Goal: Transaction & Acquisition: Book appointment/travel/reservation

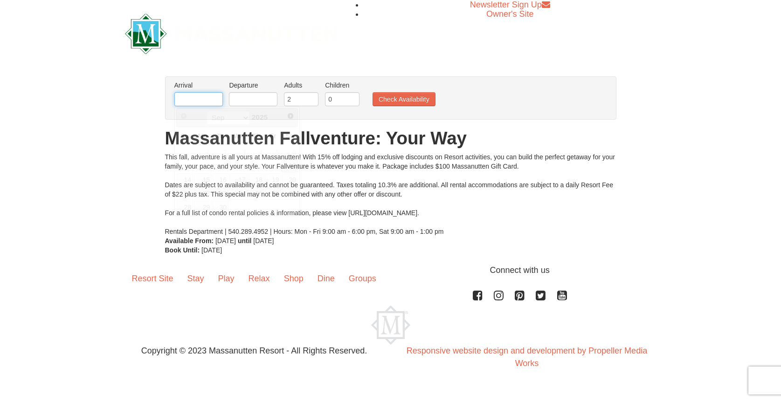
click at [208, 96] on input "text" at bounding box center [198, 99] width 48 height 14
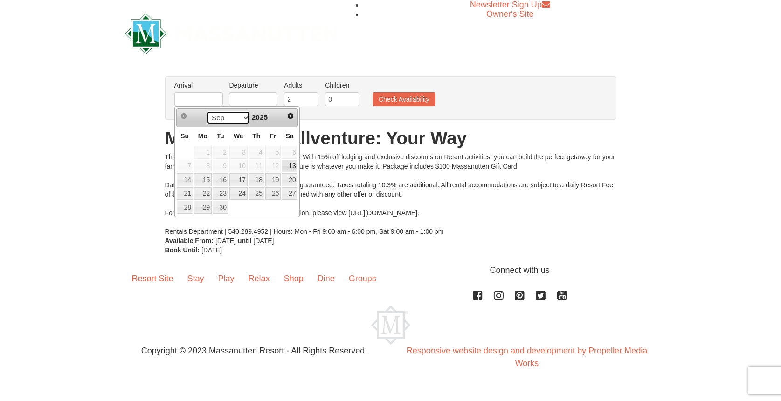
click at [241, 117] on select "Sep Oct Nov Dec" at bounding box center [228, 118] width 43 height 14
click at [272, 193] on link "24" at bounding box center [273, 193] width 16 height 13
type input "[DATE]"
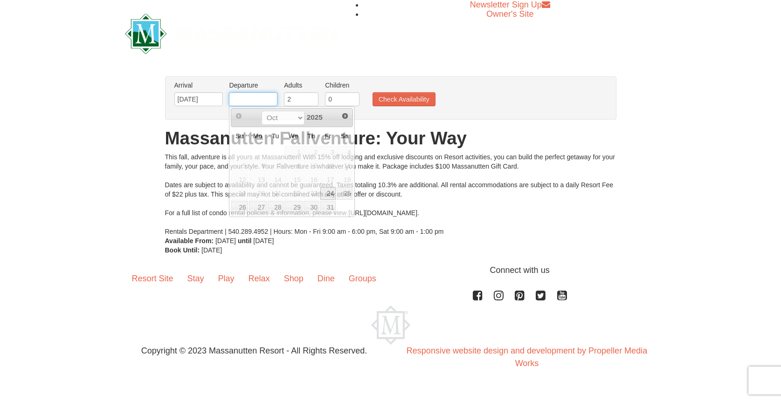
click at [271, 102] on input "text" at bounding box center [253, 99] width 48 height 14
click at [242, 207] on link "26" at bounding box center [239, 207] width 16 height 13
type input "10/26/2025"
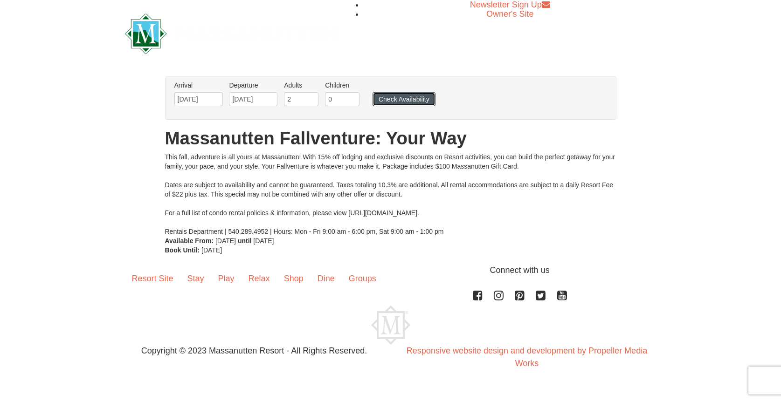
click at [411, 98] on button "Check Availability" at bounding box center [403, 99] width 63 height 14
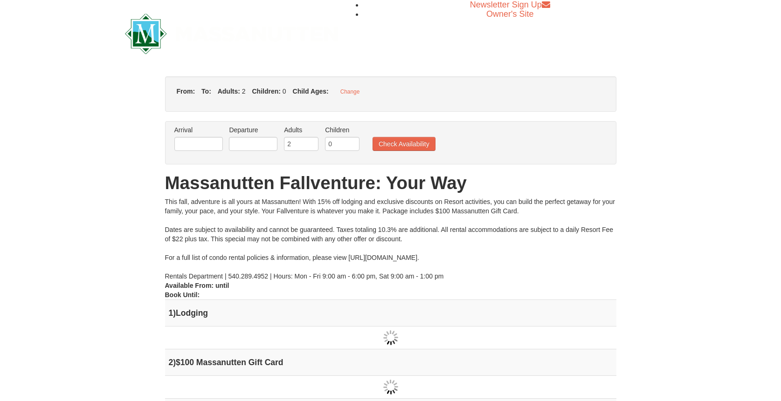
type input "[DATE]"
type input "10/26/2025"
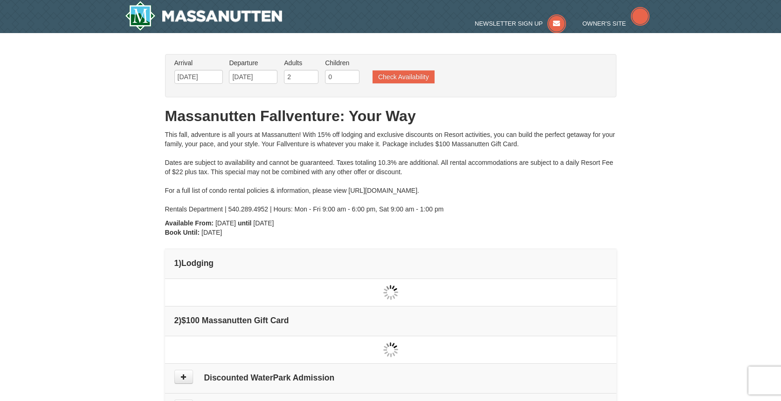
type input "[DATE]"
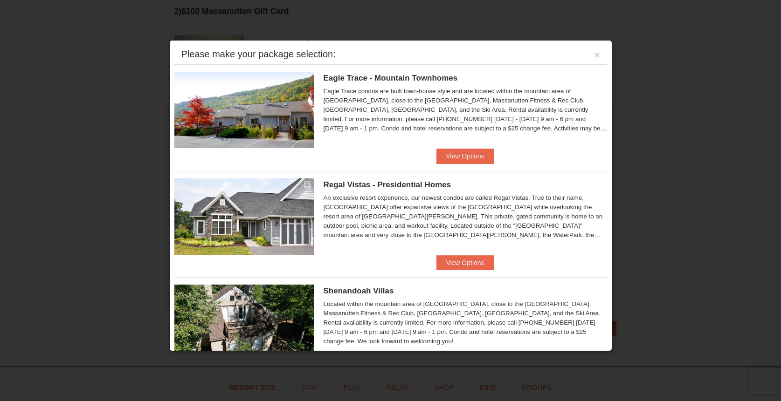
scroll to position [359, 0]
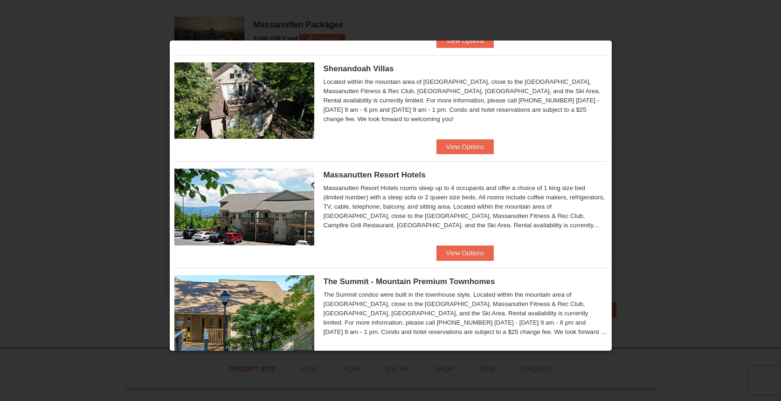
scroll to position [224, 0]
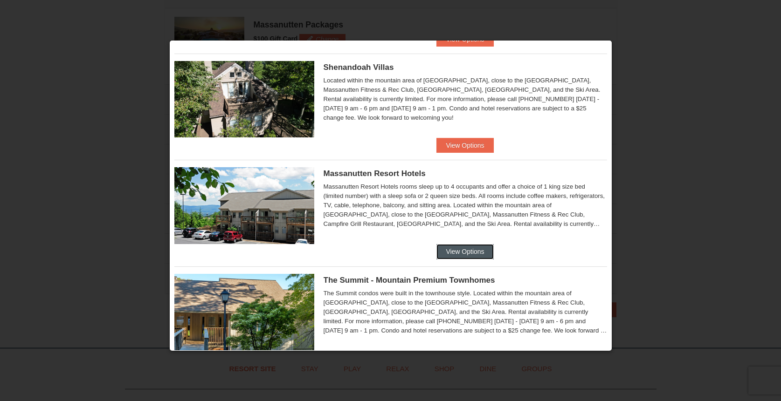
click at [464, 249] on button "View Options" at bounding box center [464, 251] width 57 height 15
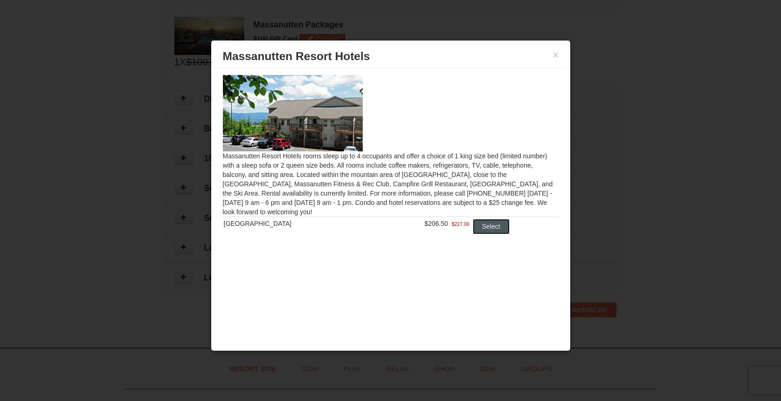
click at [477, 228] on button "Select" at bounding box center [491, 226] width 37 height 15
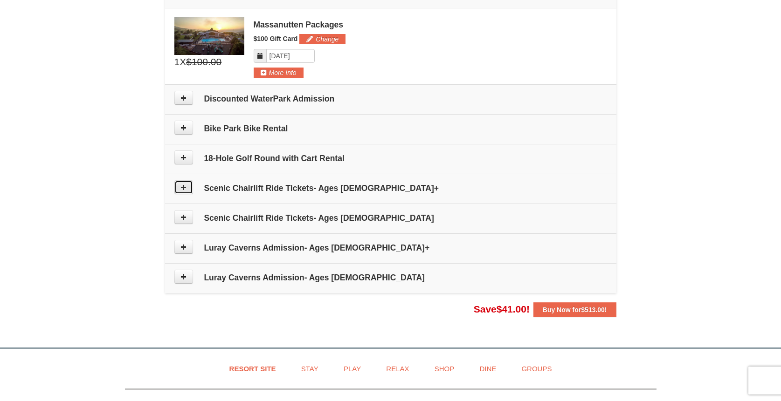
click at [182, 186] on icon at bounding box center [183, 187] width 7 height 7
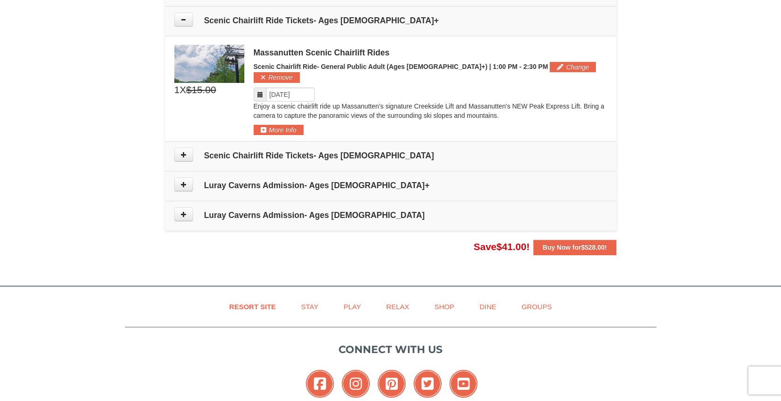
scroll to position [574, 0]
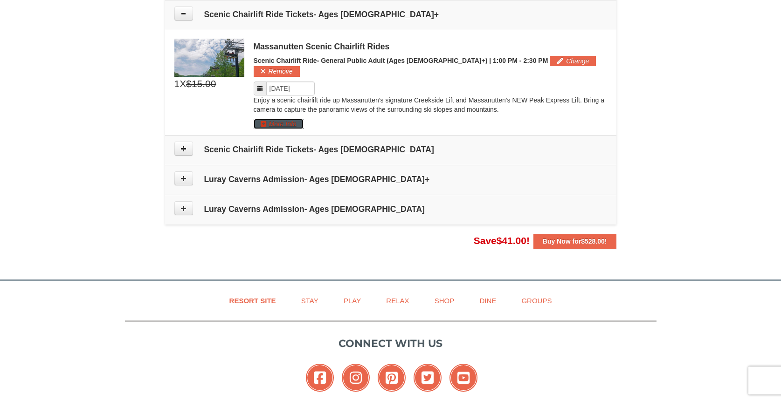
click at [291, 119] on button "More Info" at bounding box center [279, 124] width 50 height 10
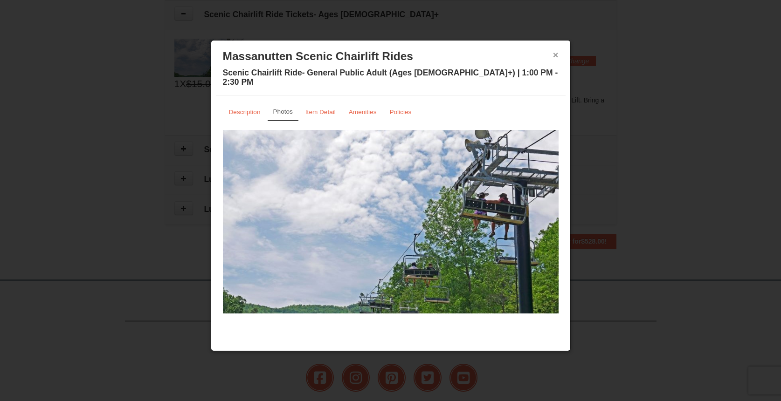
click at [554, 56] on button "×" at bounding box center [556, 54] width 6 height 9
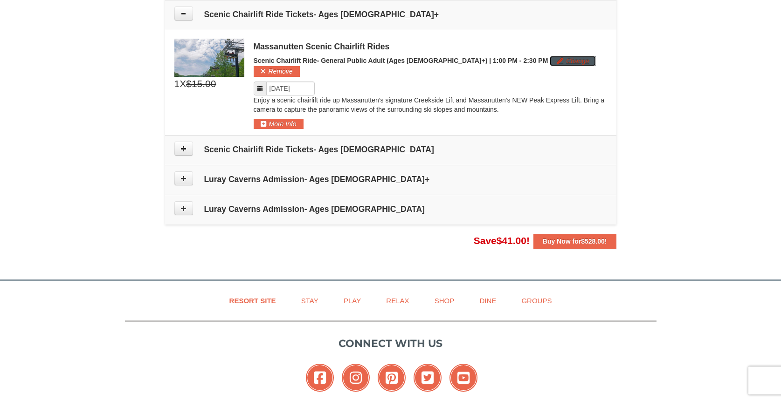
click at [550, 61] on button "Change" at bounding box center [573, 61] width 46 height 10
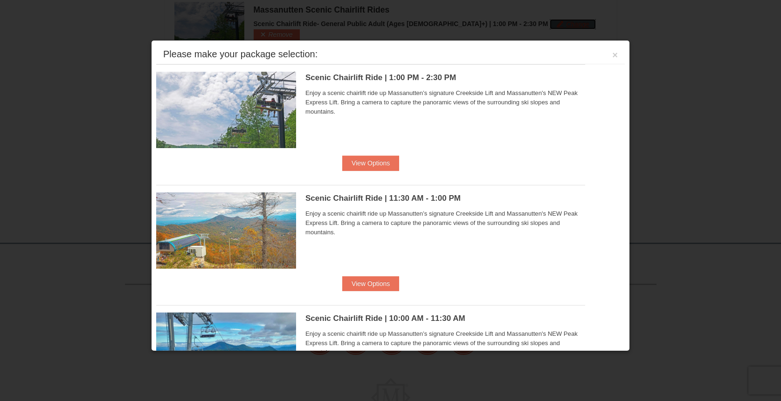
scroll to position [613, 0]
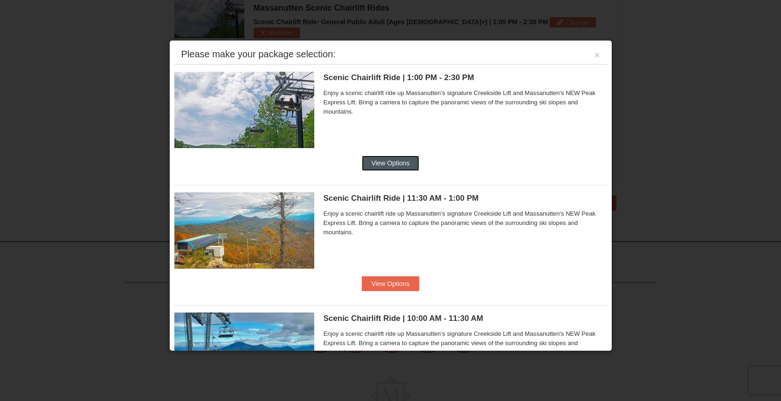
click at [384, 163] on button "View Options" at bounding box center [390, 163] width 57 height 15
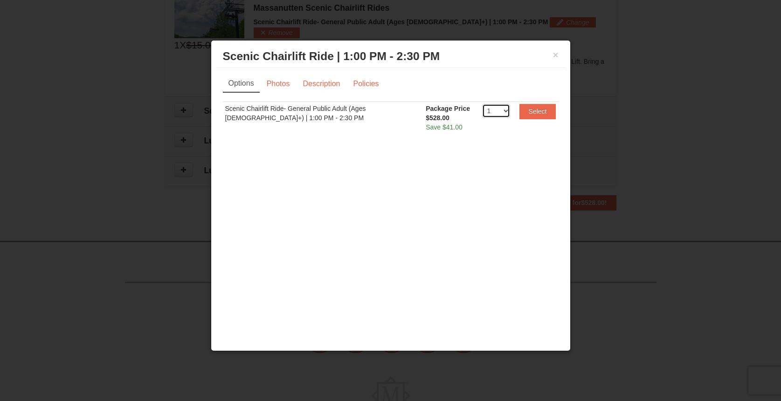
click at [504, 111] on select "1 2 3 4 5 6 7 8 9 10 11 12 13 14 15 16 17 18 19 20" at bounding box center [496, 111] width 28 height 14
select select "2"
click at [482, 104] on select "1 2 3 4 5 6 7 8 9 10 11 12 13 14 15 16 17 18 19 20" at bounding box center [496, 111] width 28 height 14
click at [525, 112] on button "Select" at bounding box center [537, 111] width 37 height 15
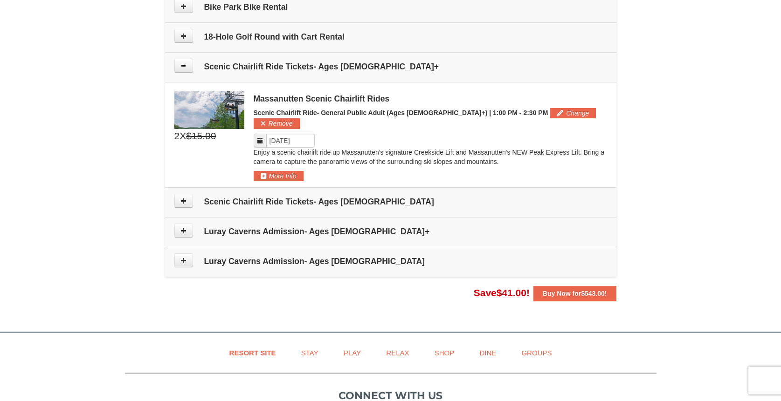
scroll to position [538, 0]
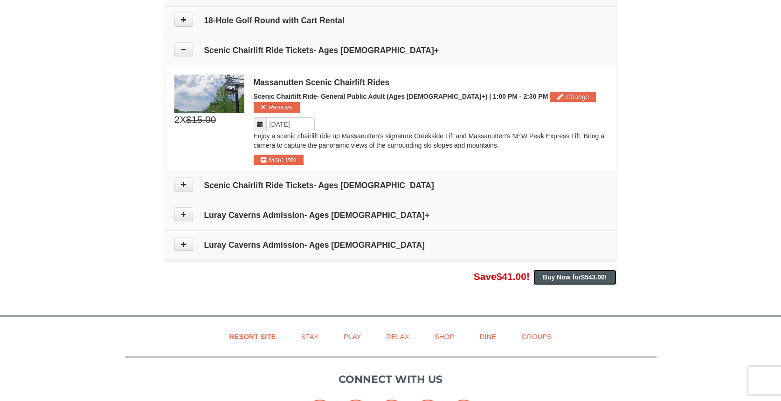
click at [565, 274] on strong "Buy Now for $543.00 !" at bounding box center [575, 277] width 64 height 7
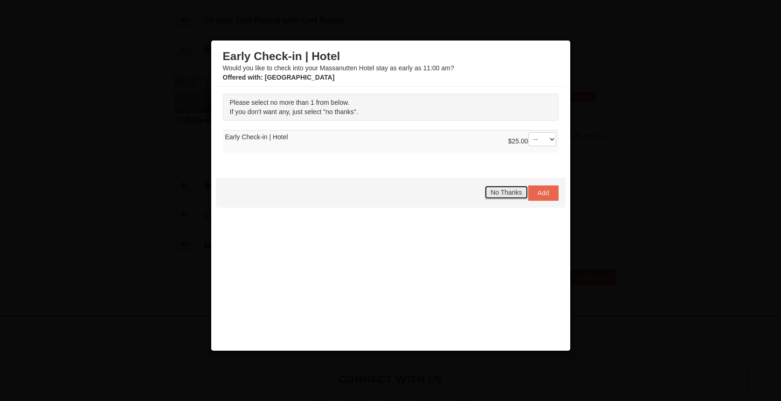
click at [507, 191] on span "No Thanks" at bounding box center [505, 192] width 31 height 7
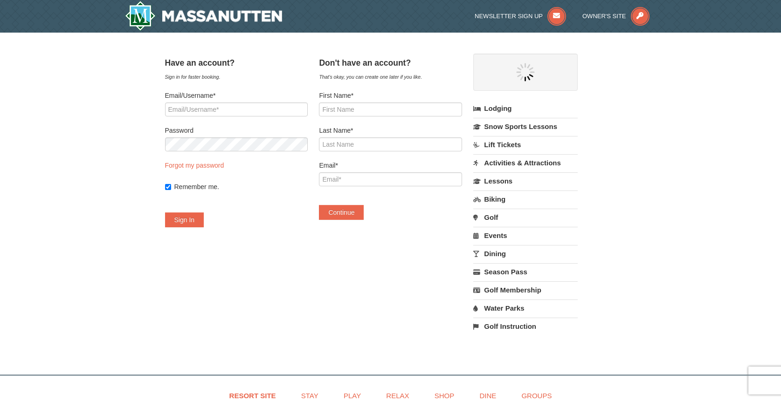
select select "9"
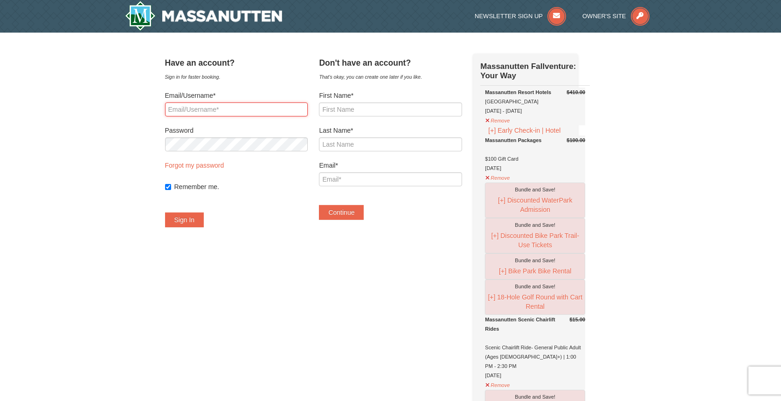
click at [275, 112] on input "Email/Username*" at bounding box center [236, 110] width 143 height 14
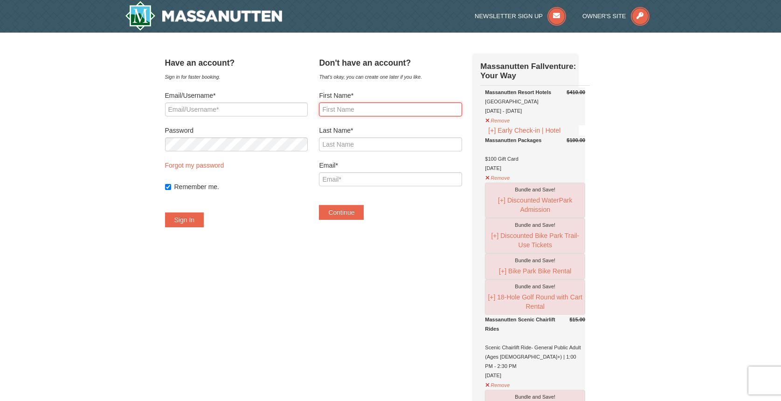
click at [398, 110] on input "First Name*" at bounding box center [390, 110] width 143 height 14
type input "John"
type input "Belrose"
click at [372, 181] on input "Email*" at bounding box center [390, 179] width 143 height 14
type input "johnbelrose@gmail.com"
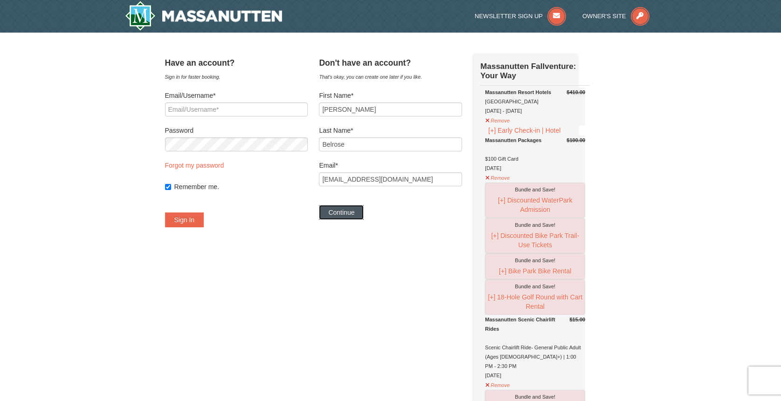
click at [354, 212] on button "Continue" at bounding box center [341, 212] width 45 height 15
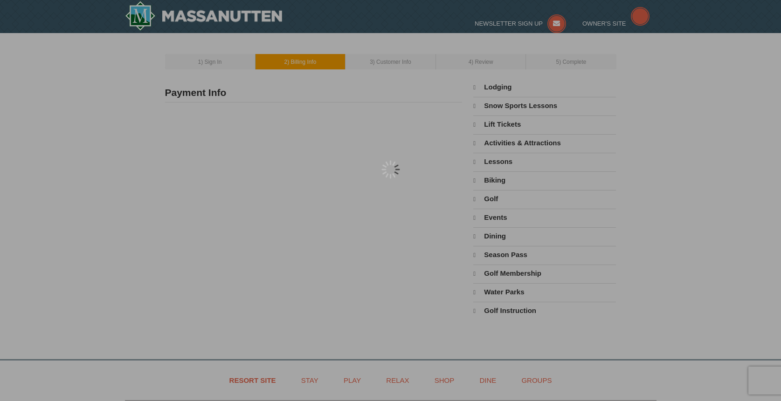
type input "[PERSON_NAME]"
type input "johnbelrose@gmail.com"
select select "9"
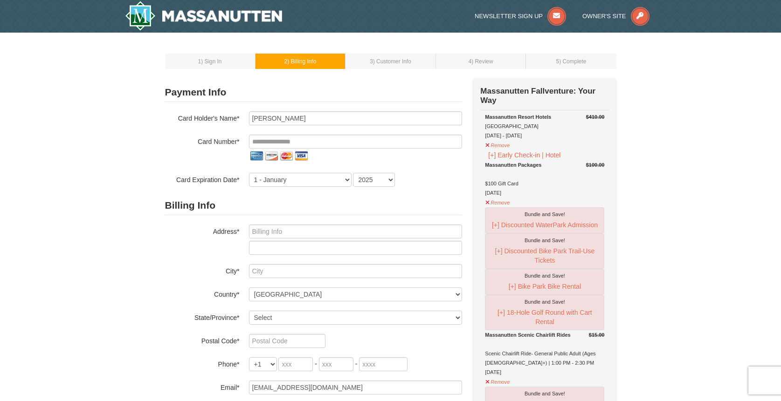
click at [341, 142] on input "tel" at bounding box center [355, 142] width 213 height 14
type input "John C Belrose"
type input "**********"
select select "7"
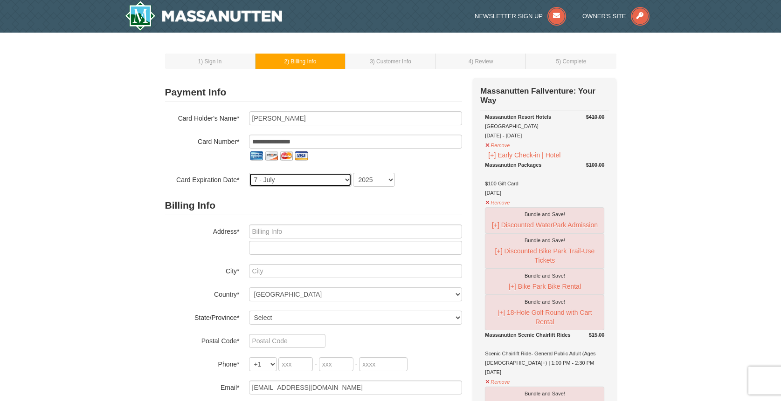
select select "2028"
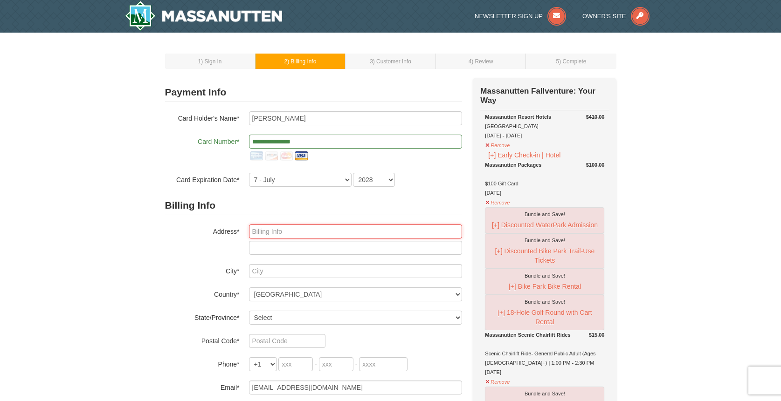
click at [296, 231] on input "text" at bounding box center [355, 232] width 213 height 14
type input "1412 Brimstone Drive"
type input "Fredericksburg"
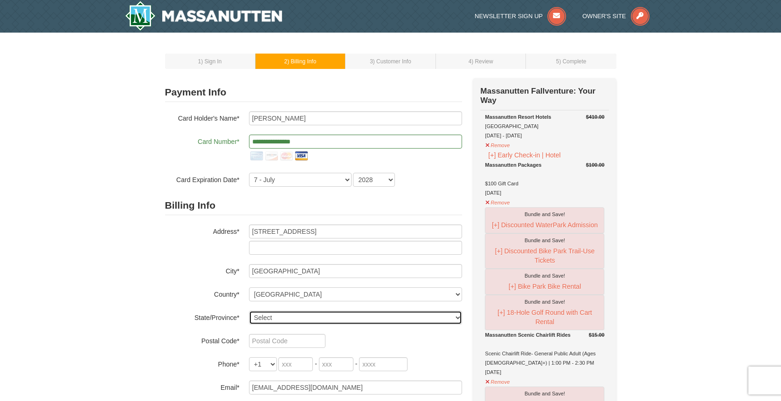
select select "VA"
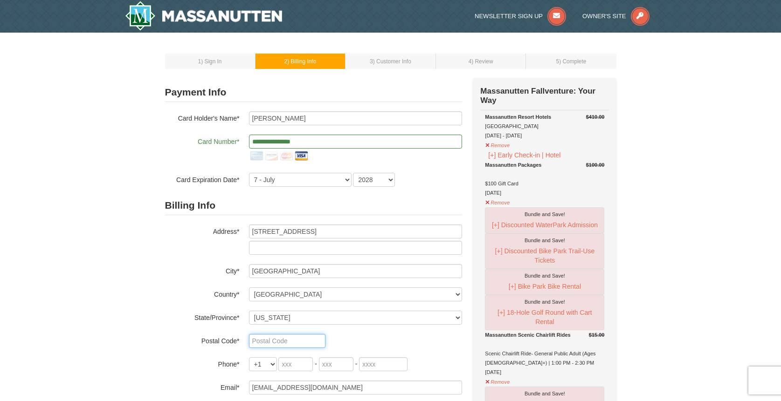
type input "22407"
type input "540"
type input "295"
type input "7631"
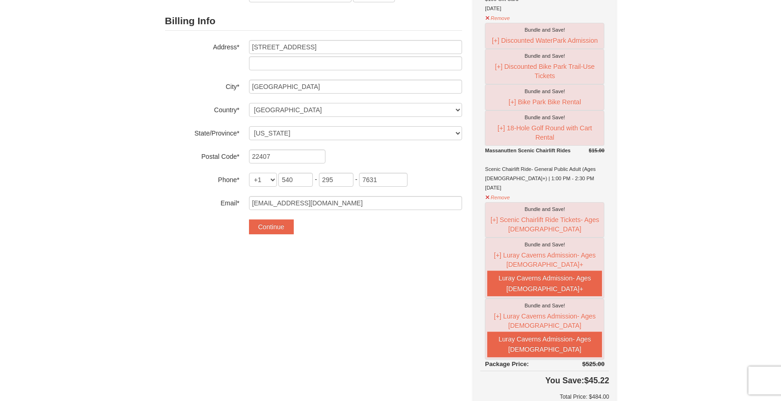
scroll to position [186, 0]
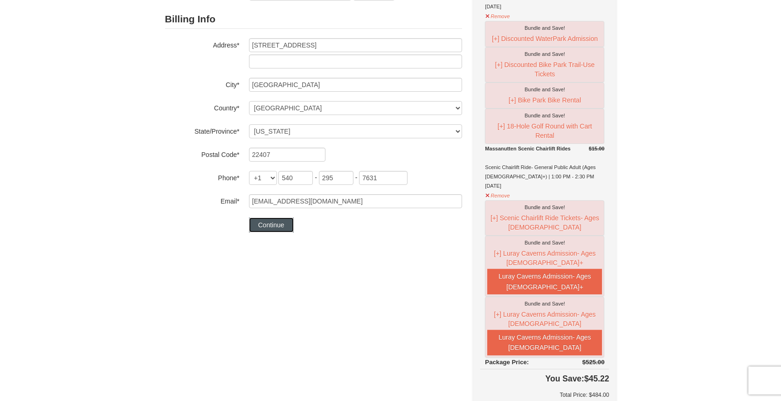
click at [271, 226] on button "Continue" at bounding box center [271, 225] width 45 height 15
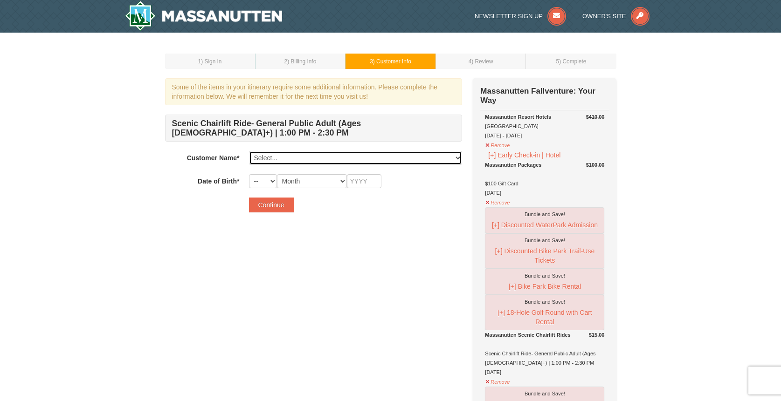
click at [282, 157] on select "Select... [PERSON_NAME] Add New..." at bounding box center [355, 158] width 213 height 14
select select "28239612"
click at [249, 151] on select "Select... [PERSON_NAME] Add New..." at bounding box center [355, 158] width 213 height 14
click at [271, 181] on select "-- 01 02 03 04 05 06 07 08 09 10 11 12 13 14 15 16 17 18 19 20 21 22 23 24 25 2…" at bounding box center [263, 181] width 28 height 14
select select "04"
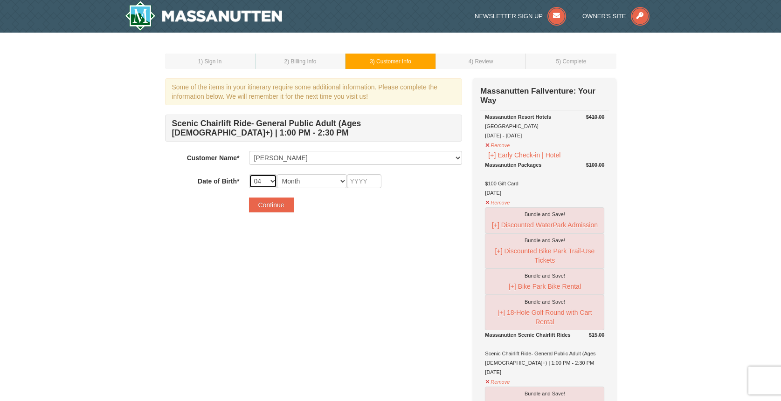
click at [249, 174] on select "-- 01 02 03 04 05 06 07 08 09 10 11 12 13 14 15 16 17 18 19 20 21 22 23 24 25 2…" at bounding box center [263, 181] width 28 height 14
click at [371, 185] on input "text" at bounding box center [364, 181] width 34 height 14
type input "1950"
click at [273, 181] on select "-- 01 02 03 04 05 06 07 08 09 10 11 12 13 14 15 16 17 18 19 20 21 22 23 24 25 2…" at bounding box center [263, 181] width 28 height 14
select select "07"
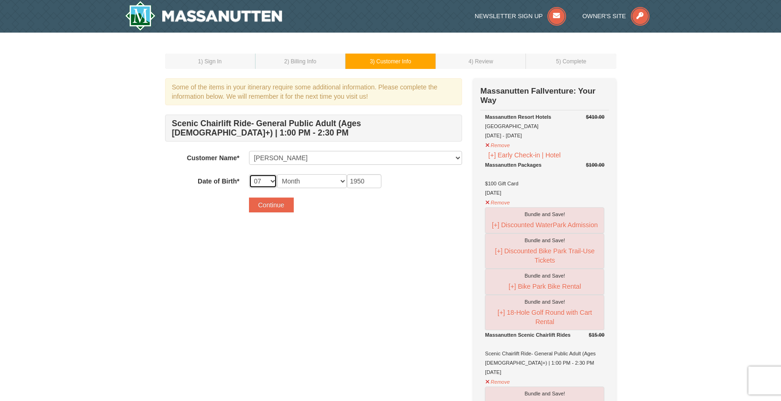
click at [249, 174] on select "-- 01 02 03 04 05 06 07 08 09 10 11 12 13 14 15 16 17 18 19 20 21 22 23 24 25 2…" at bounding box center [263, 181] width 28 height 14
click at [300, 183] on select "Month January February March April May June July August September October Novem…" at bounding box center [312, 181] width 70 height 14
select select "04"
click at [277, 174] on select "Month January February March April May June July August September October Novem…" at bounding box center [312, 181] width 70 height 14
click at [294, 225] on div "Some of the items in your itinerary require some additional information. Please…" at bounding box center [390, 384] width 451 height 612
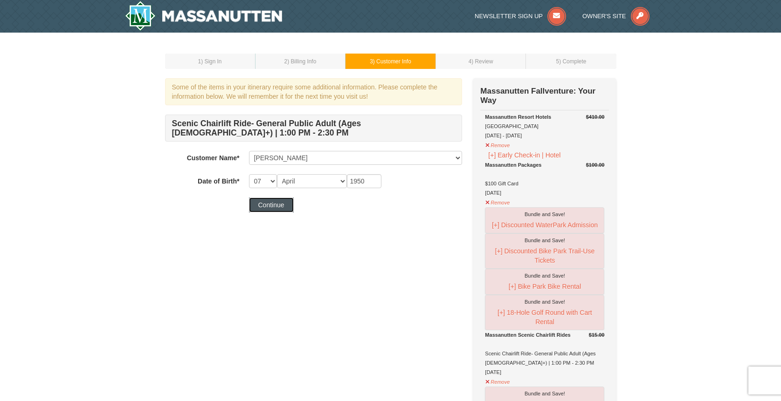
click at [276, 203] on button "Continue" at bounding box center [271, 205] width 45 height 15
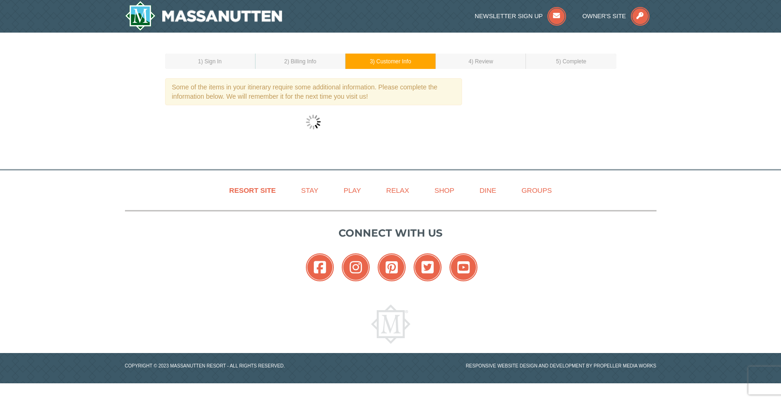
select select "07"
select select "04"
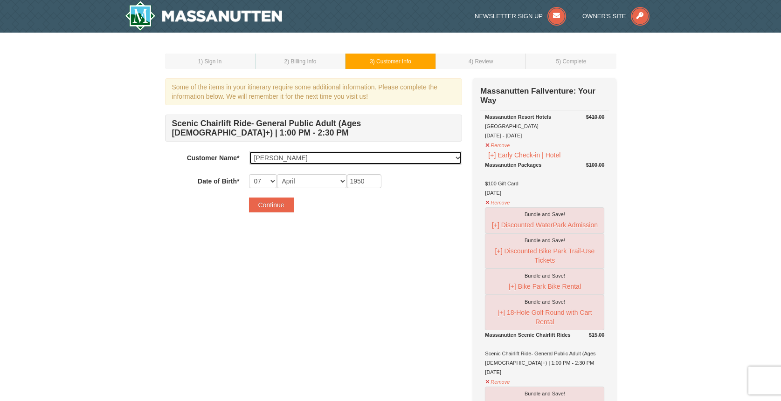
click at [459, 157] on select "Select... John Belrose Add New..." at bounding box center [355, 158] width 213 height 14
click select "Select... John Belrose Add New..." at bounding box center [355, 158] width 213 height 14
select select
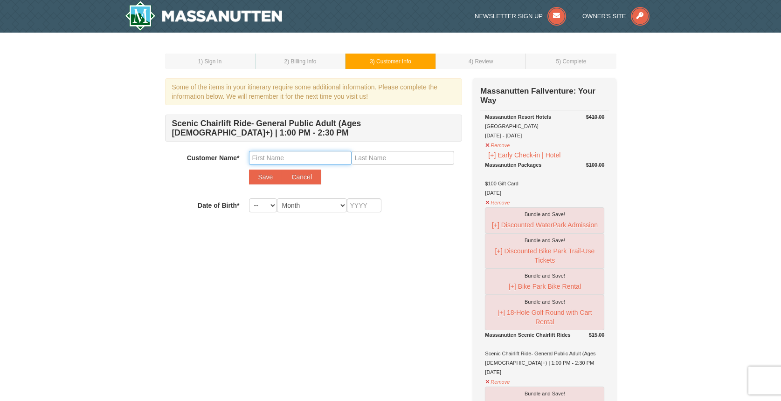
click at [312, 151] on input "text" at bounding box center [300, 158] width 103 height 14
type input "Kathy"
type input "Belrose"
click at [263, 209] on select "-- 01 02 03 04 05 06 07 08 09 10 11 12 13 14 15 16 17 18 19 20 21 22 23 24 25 2…" at bounding box center [263, 206] width 28 height 14
select select "04"
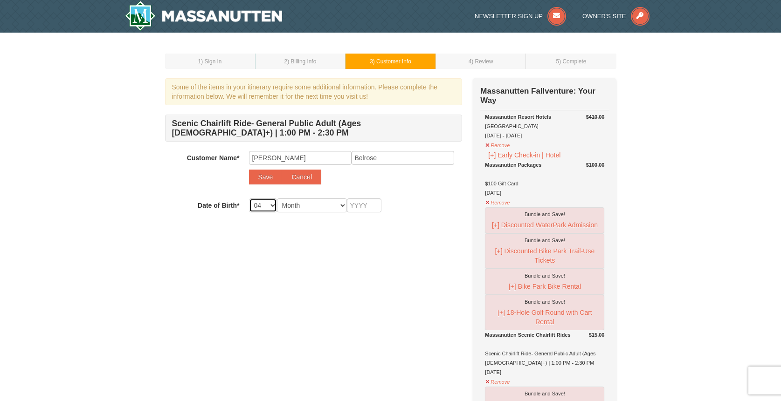
click at [249, 199] on select "-- 01 02 03 04 05 06 07 08 09 10 11 12 13 14 15 16 17 18 19 20 21 22 23 24 25 2…" at bounding box center [263, 206] width 28 height 14
click at [298, 206] on select "Month January February March April May June July August September October Novem…" at bounding box center [312, 206] width 70 height 14
select select "09"
click at [277, 199] on select "Month January February March April May June July August September October Novem…" at bounding box center [312, 206] width 70 height 14
click at [368, 206] on input "text" at bounding box center [364, 206] width 34 height 14
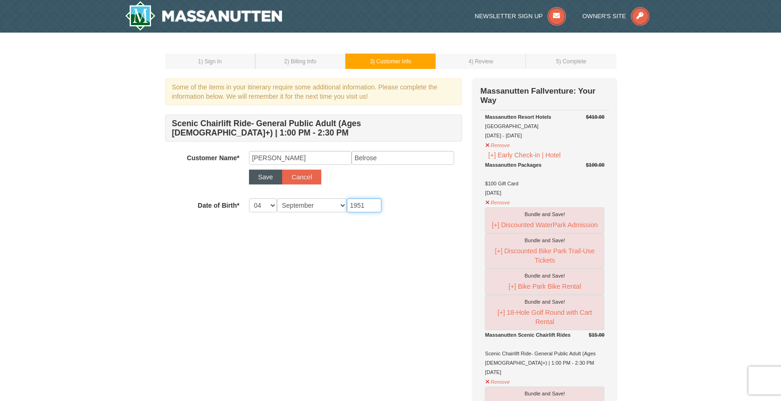
type input "1951"
click at [266, 176] on button "Save" at bounding box center [266, 177] width 34 height 15
select select
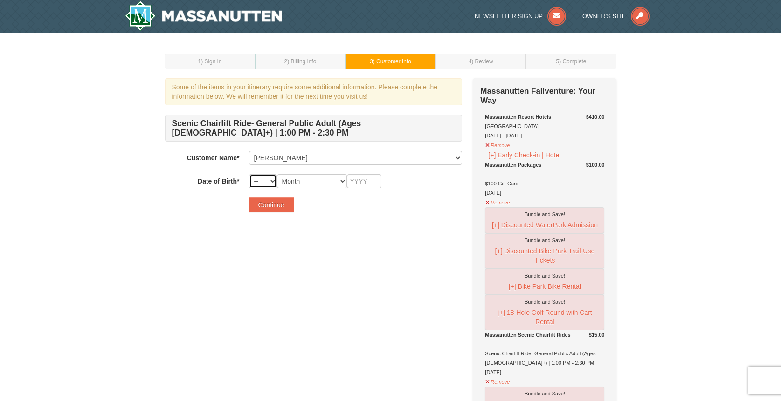
click at [255, 182] on select "-- 01 02 03 04 05 06 07 08 09 10 11 12 13 14 15 16 17 18 19 20 21 22 23 24 25 2…" at bounding box center [263, 181] width 28 height 14
select select "04"
click at [249, 174] on select "-- 01 02 03 04 05 06 07 08 09 10 11 12 13 14 15 16 17 18 19 20 21 22 23 24 25 2…" at bounding box center [263, 181] width 28 height 14
click at [318, 179] on select "Month January February March April May June July August September October Novem…" at bounding box center [312, 181] width 70 height 14
select select "09"
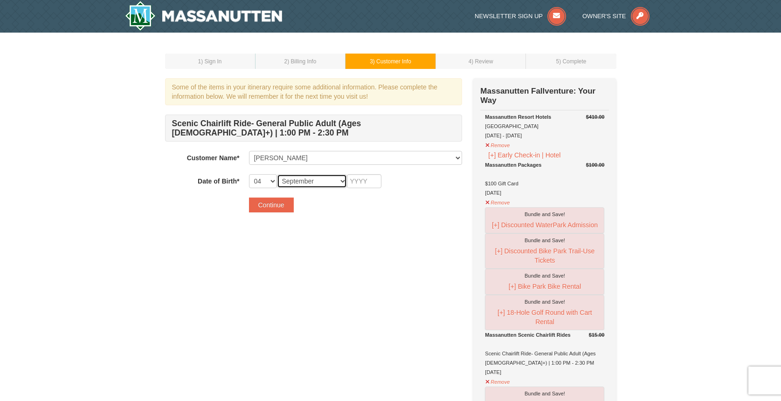
click at [277, 174] on select "Month January February March April May June July August September October Novem…" at bounding box center [312, 181] width 70 height 14
click at [370, 186] on input "text" at bounding box center [364, 181] width 34 height 14
type input "1951"
click at [274, 205] on button "Continue" at bounding box center [271, 205] width 45 height 15
